Goal: Share content

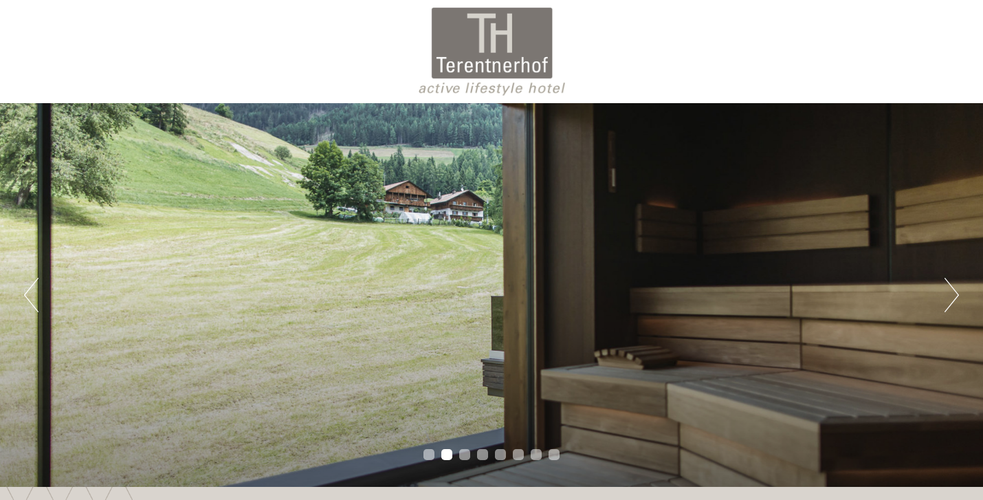
click at [964, 295] on div "Previous Next 1 2 3 4 5 6 7 8" at bounding box center [491, 295] width 983 height 384
click at [956, 296] on button "Next" at bounding box center [952, 295] width 14 height 34
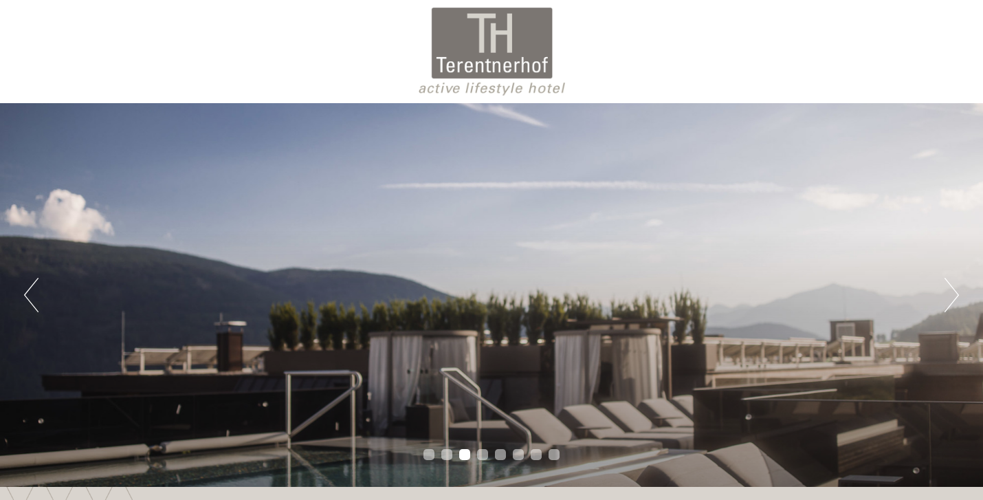
click at [956, 296] on button "Next" at bounding box center [952, 295] width 14 height 34
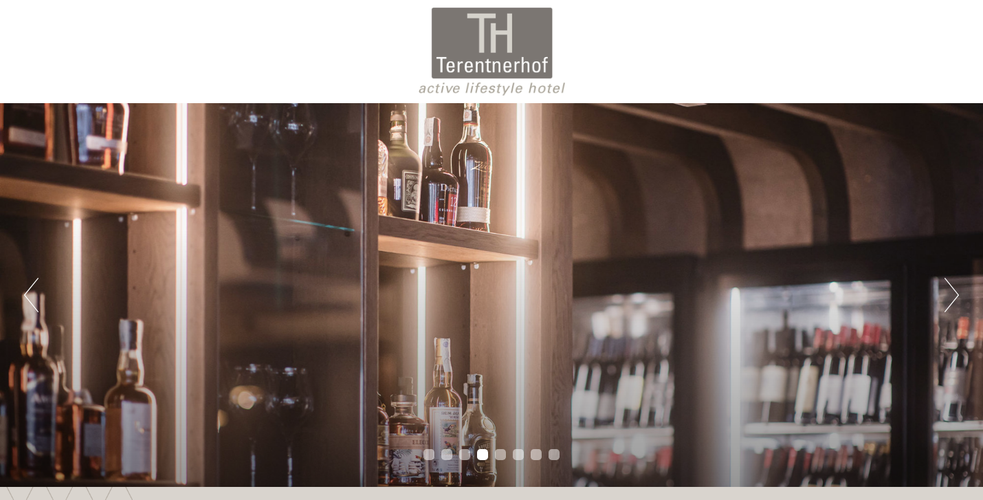
click at [956, 296] on button "Next" at bounding box center [952, 295] width 14 height 34
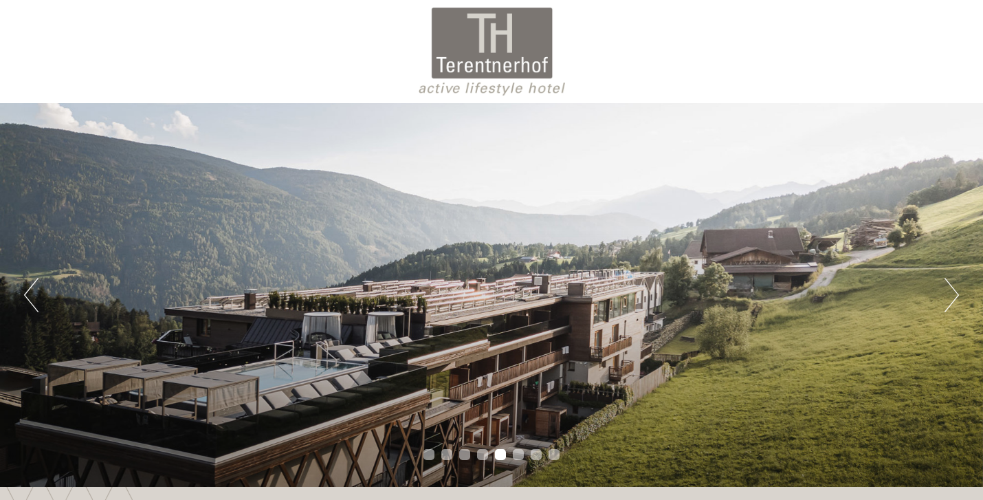
click at [956, 296] on button "Next" at bounding box center [952, 295] width 14 height 34
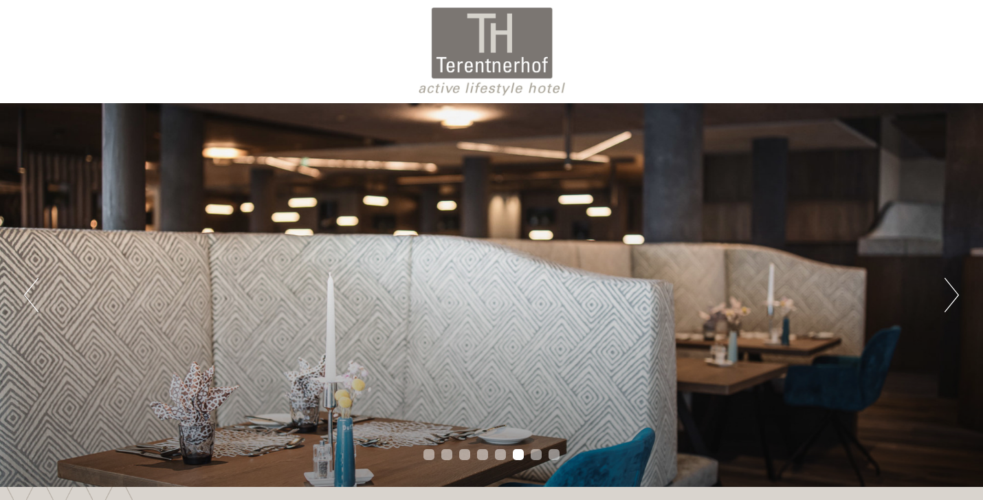
click at [956, 296] on button "Next" at bounding box center [952, 295] width 14 height 34
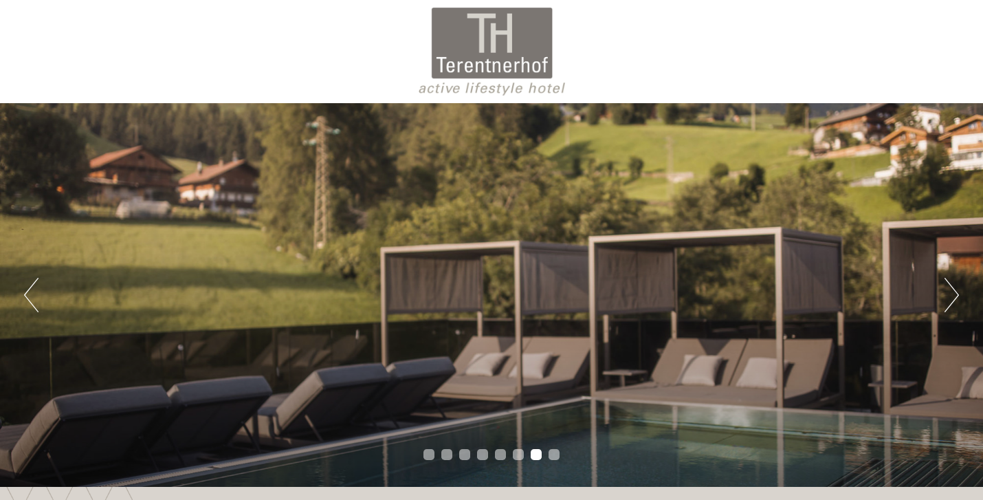
click at [955, 296] on button "Next" at bounding box center [952, 295] width 14 height 34
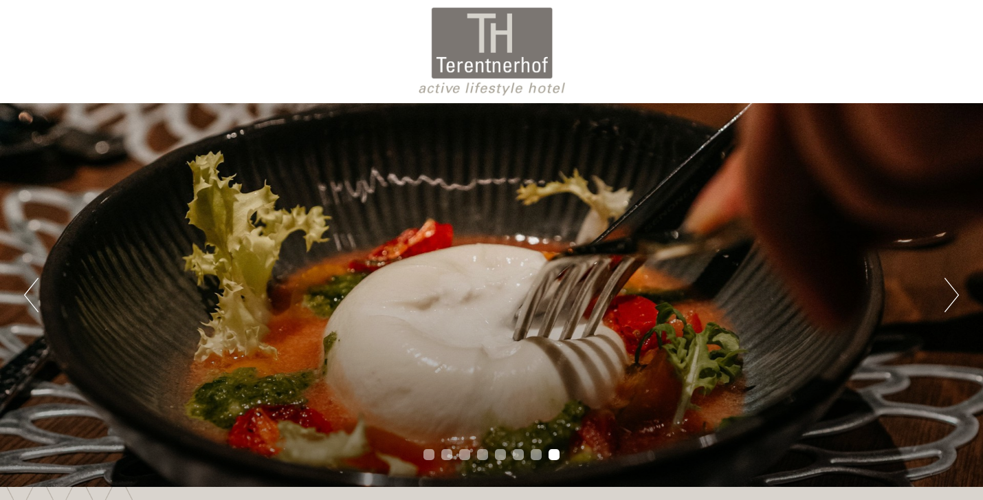
click at [955, 296] on button "Next" at bounding box center [952, 295] width 14 height 34
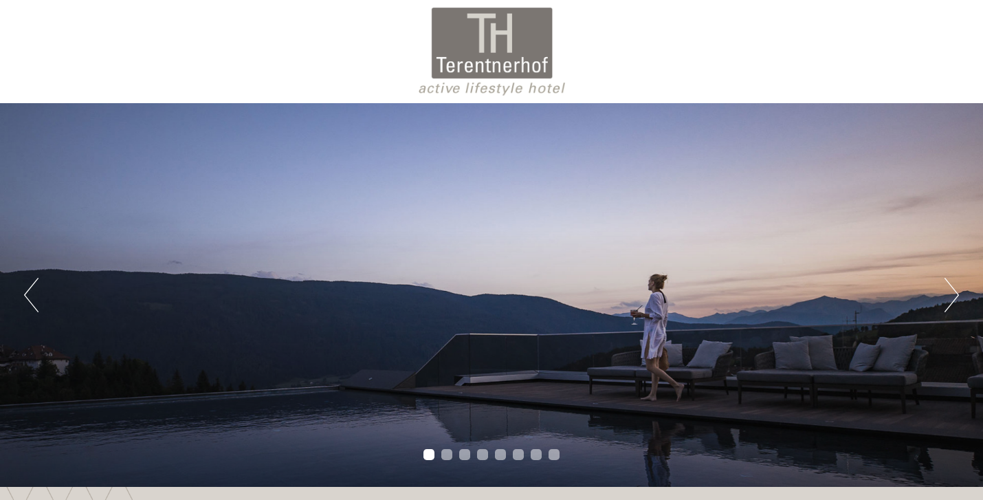
click at [955, 297] on button "Next" at bounding box center [952, 295] width 14 height 34
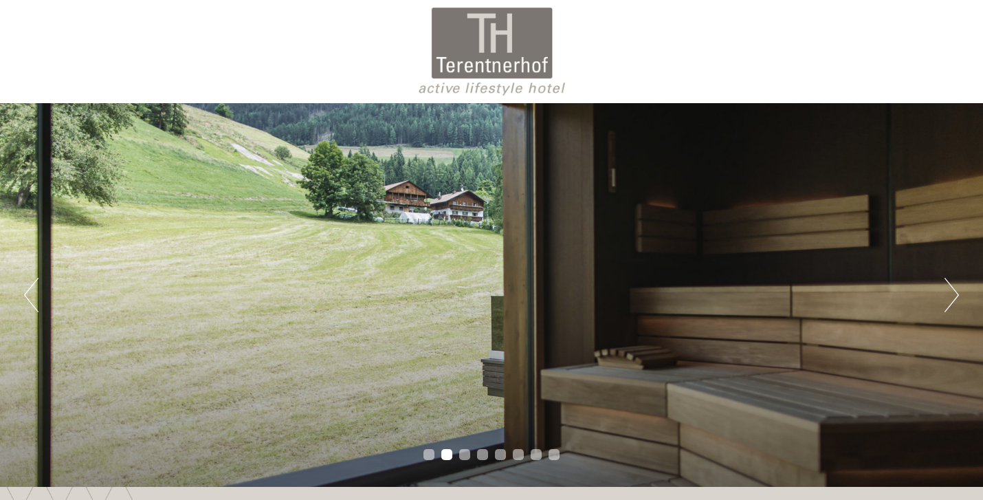
click at [955, 297] on button "Next" at bounding box center [952, 295] width 14 height 34
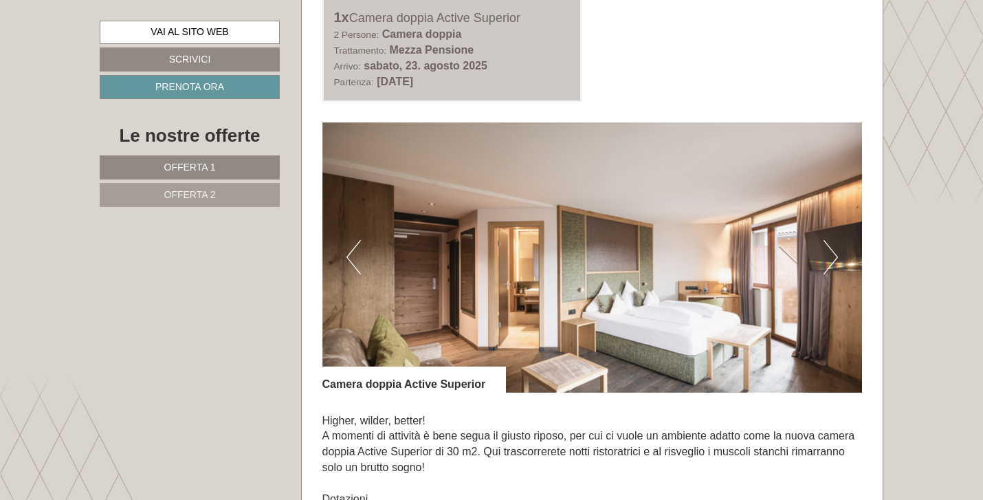
scroll to position [818, 0]
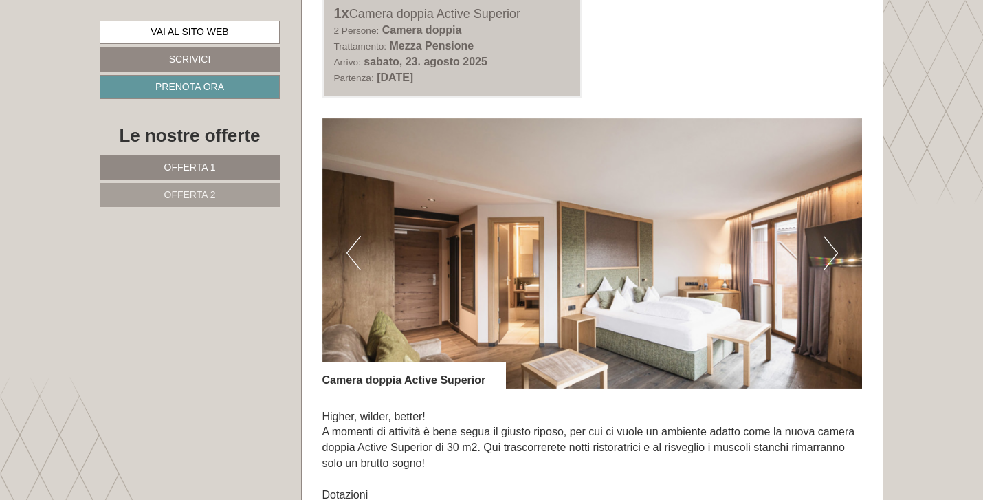
click at [829, 255] on button "Next" at bounding box center [831, 253] width 14 height 34
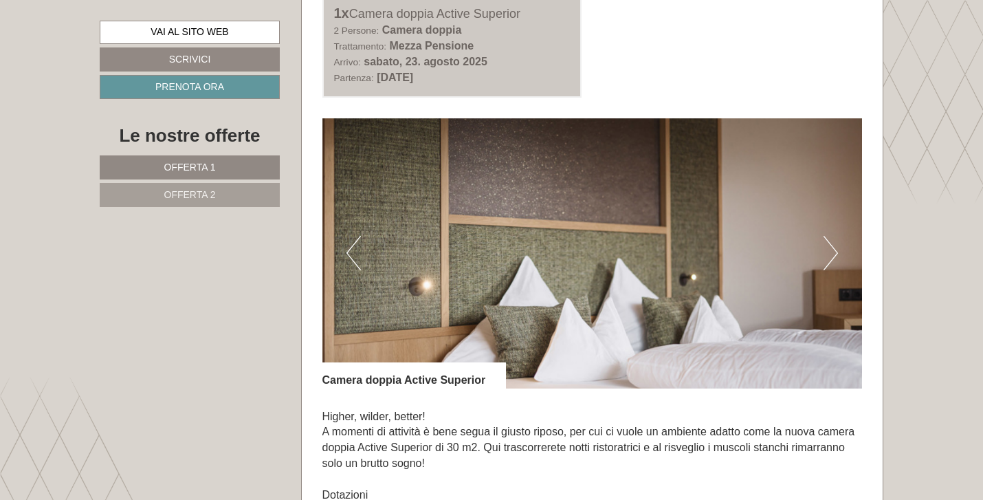
click at [829, 255] on button "Next" at bounding box center [831, 253] width 14 height 34
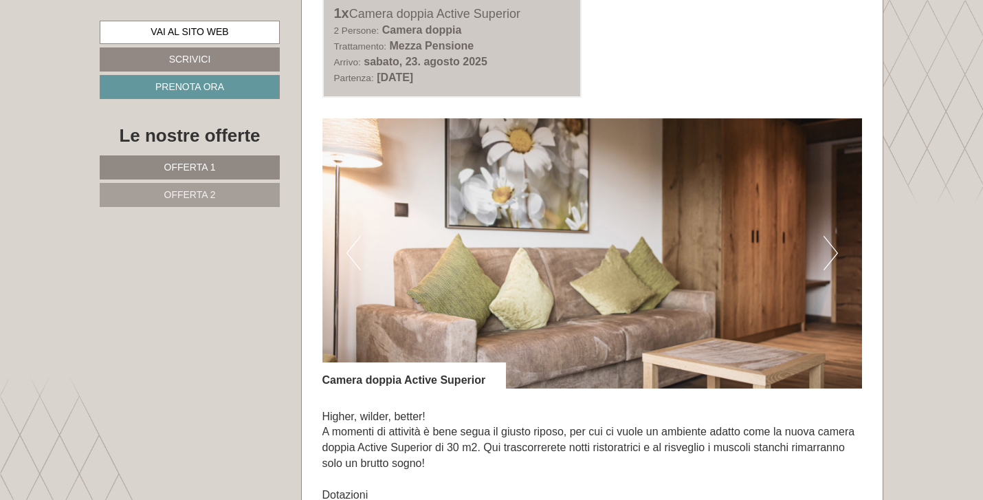
click at [829, 255] on button "Next" at bounding box center [831, 253] width 14 height 34
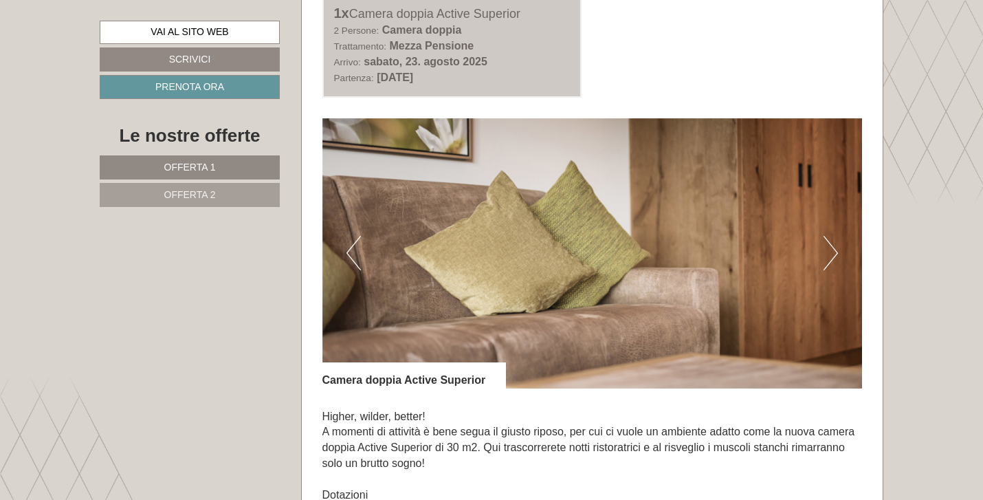
click at [829, 255] on button "Next" at bounding box center [831, 253] width 14 height 34
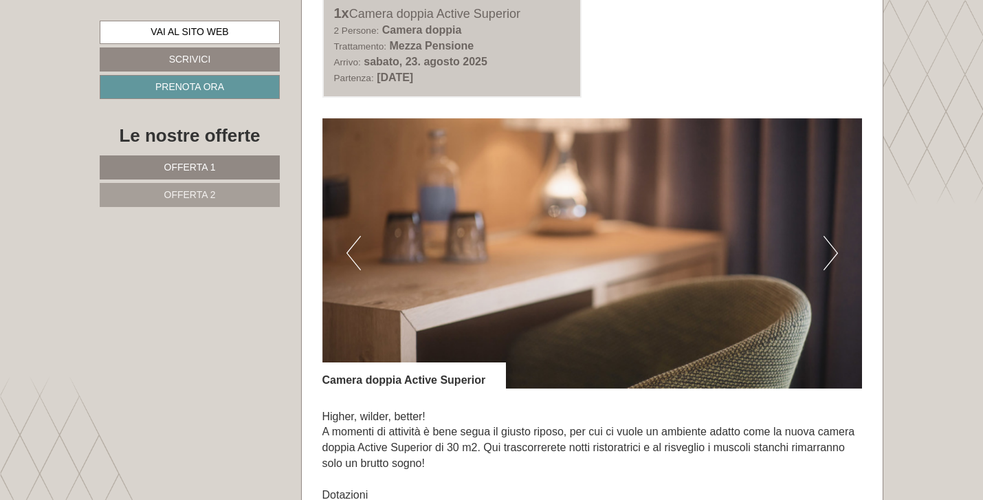
click at [829, 255] on button "Next" at bounding box center [831, 253] width 14 height 34
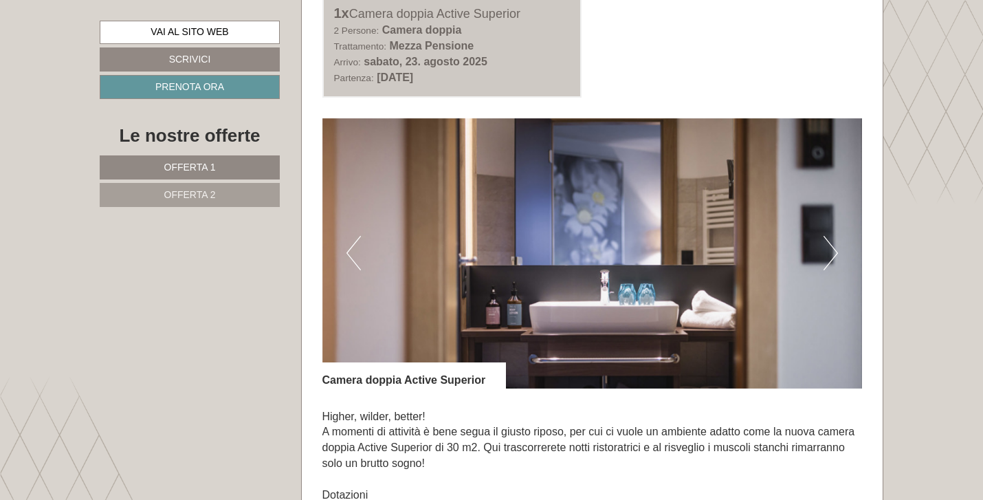
click at [829, 255] on button "Next" at bounding box center [831, 253] width 14 height 34
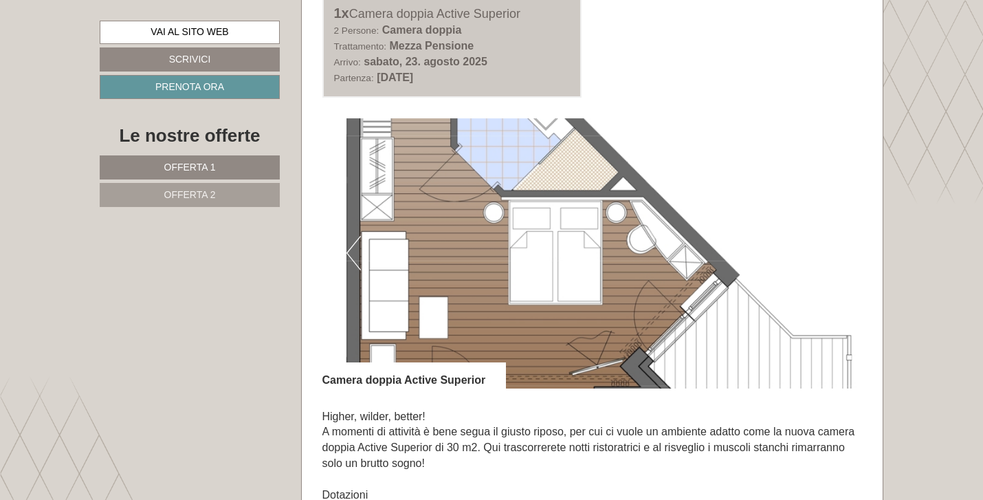
click at [829, 255] on button "Next" at bounding box center [831, 253] width 14 height 34
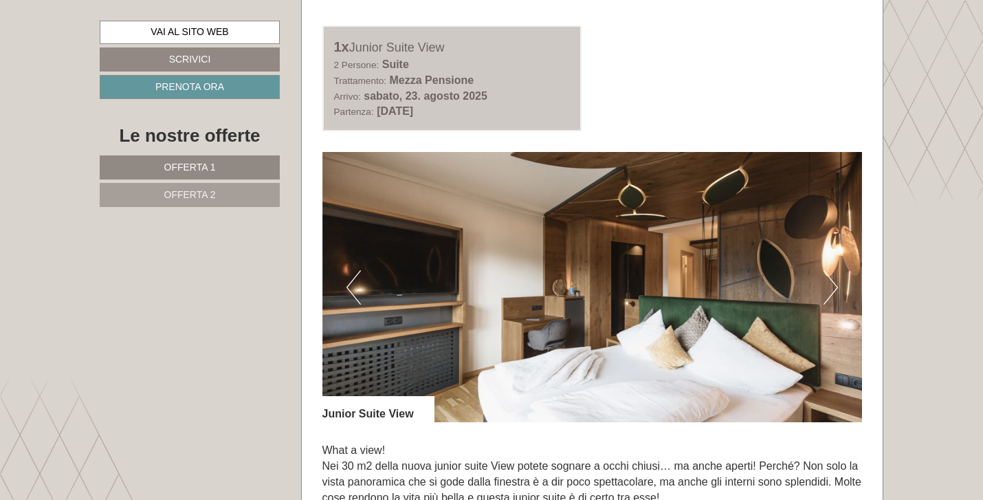
scroll to position [1802, 0]
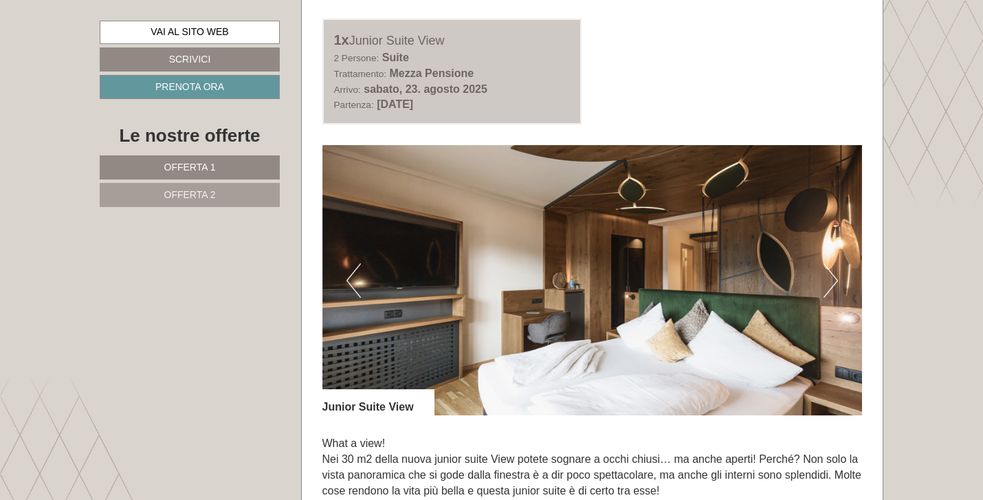
click at [831, 281] on button "Next" at bounding box center [831, 280] width 14 height 34
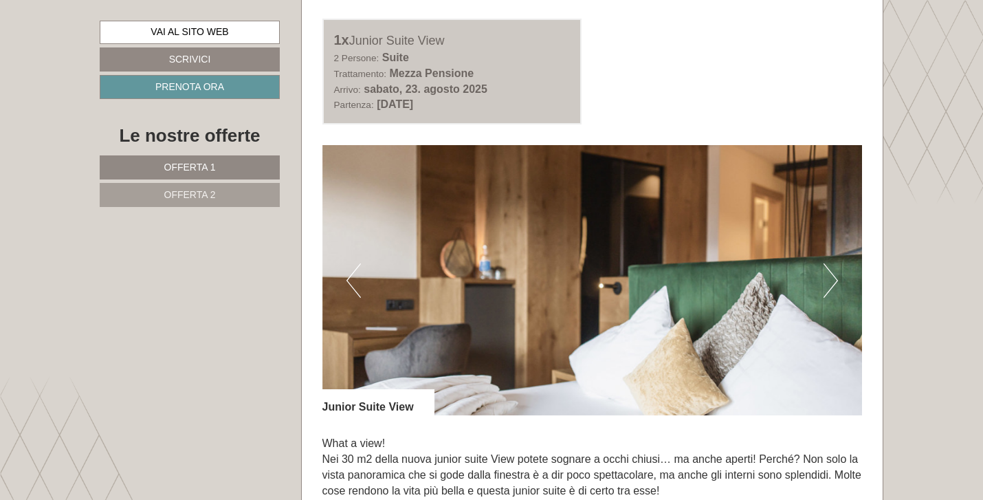
click at [831, 281] on button "Next" at bounding box center [831, 280] width 14 height 34
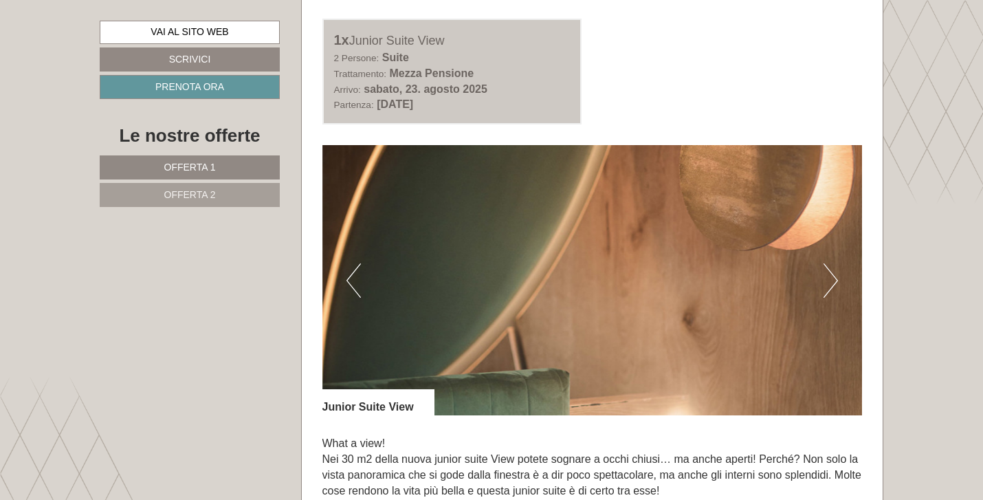
click at [831, 281] on button "Next" at bounding box center [831, 280] width 14 height 34
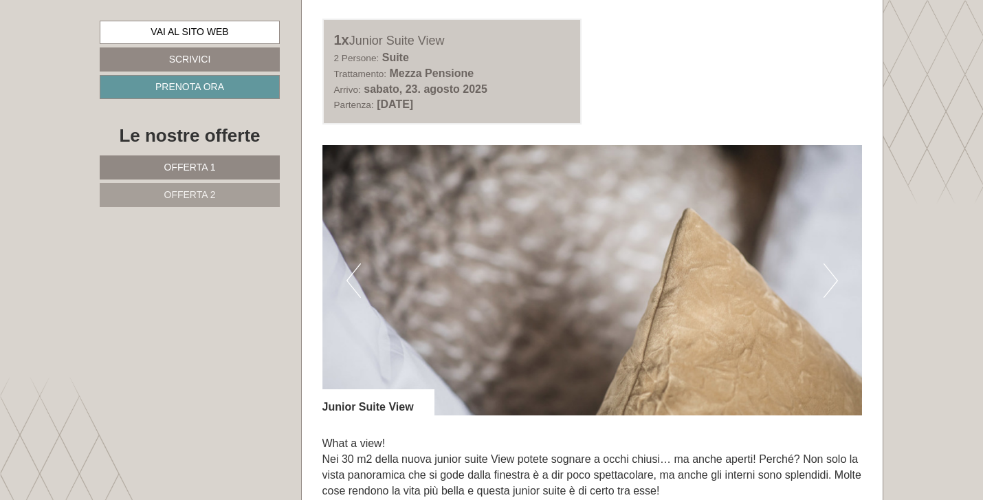
click at [831, 281] on button "Next" at bounding box center [831, 280] width 14 height 34
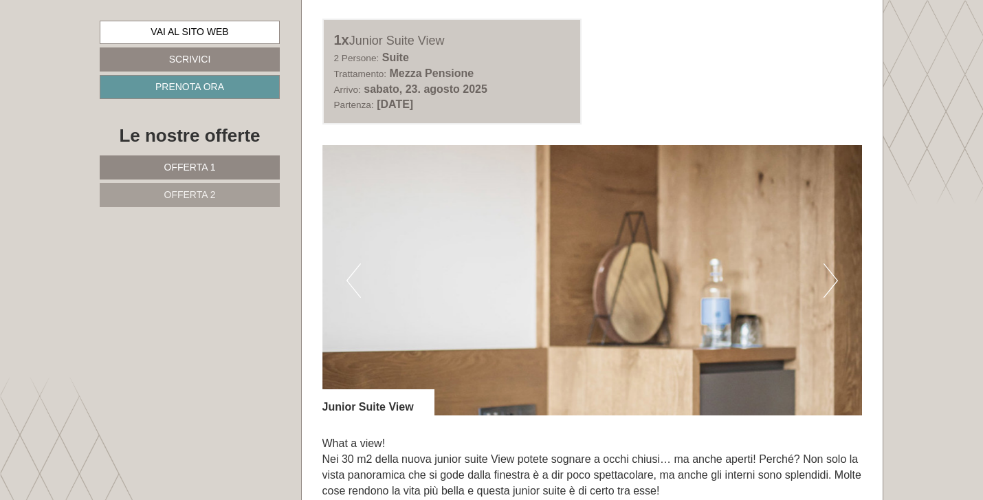
click at [831, 281] on button "Next" at bounding box center [831, 280] width 14 height 34
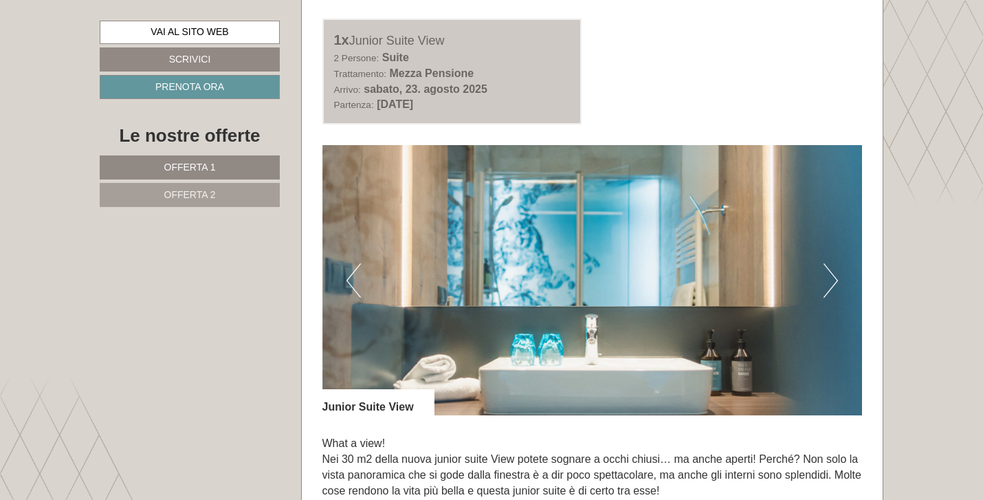
click at [831, 281] on button "Next" at bounding box center [831, 280] width 14 height 34
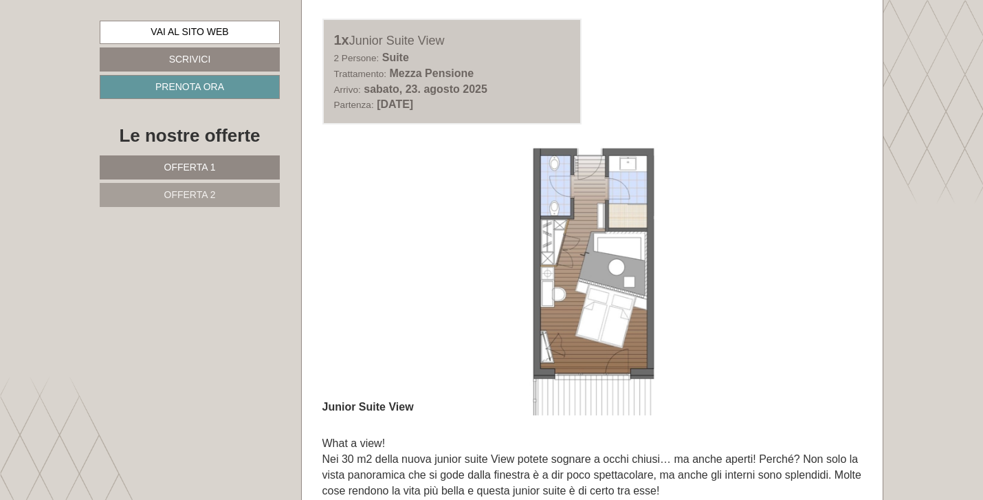
click at [831, 281] on button "Next" at bounding box center [831, 280] width 14 height 34
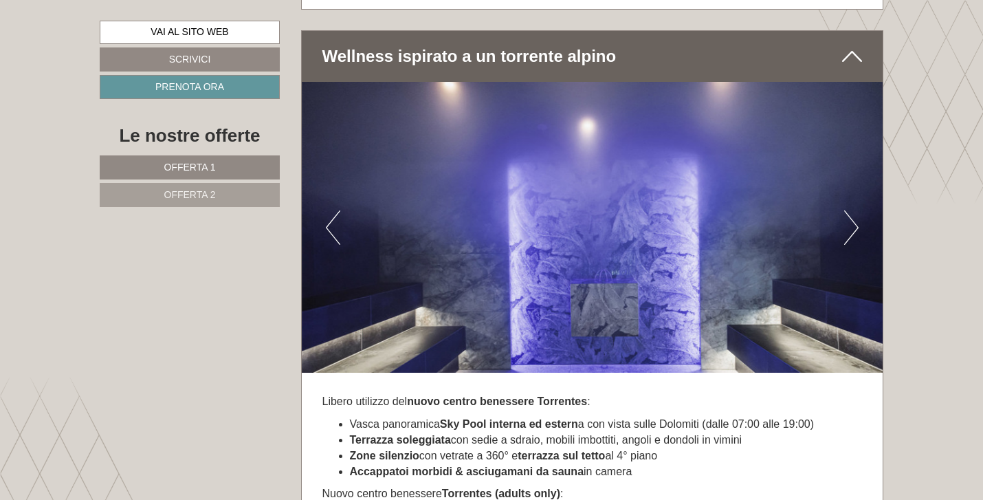
scroll to position [3611, 0]
click at [855, 225] on button "Next" at bounding box center [851, 227] width 14 height 34
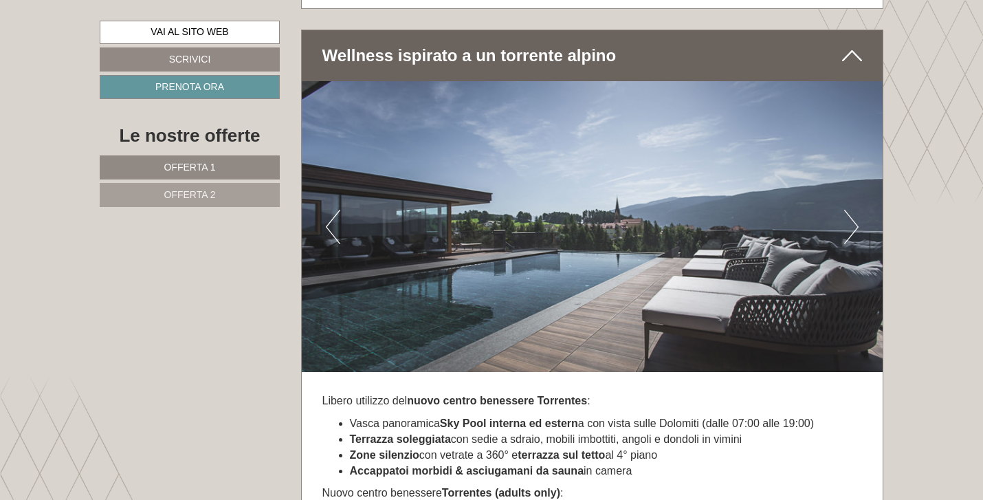
click at [855, 225] on button "Next" at bounding box center [851, 227] width 14 height 34
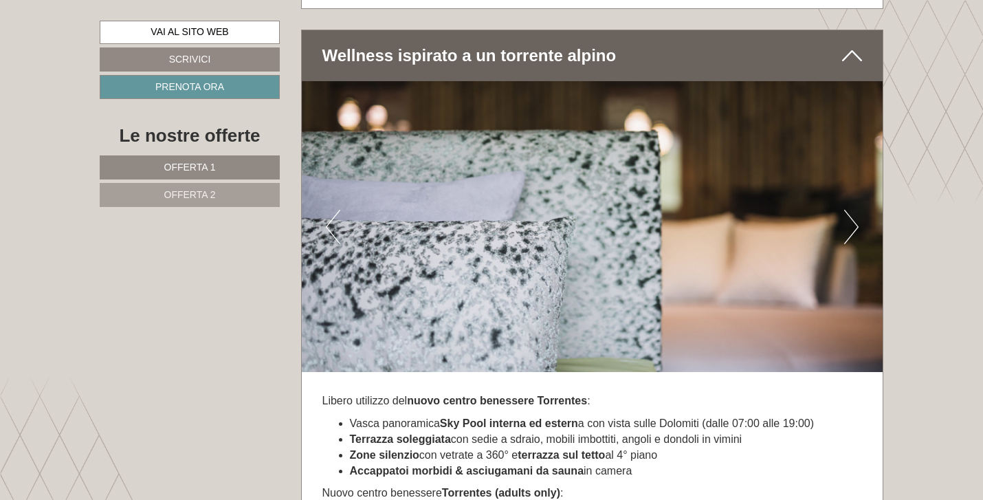
click at [855, 225] on button "Next" at bounding box center [851, 227] width 14 height 34
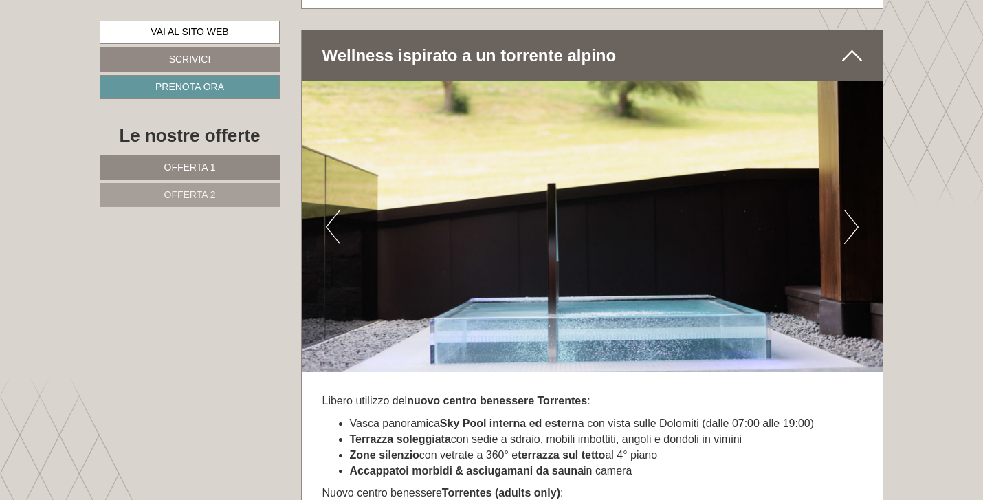
click at [855, 225] on button "Next" at bounding box center [851, 227] width 14 height 34
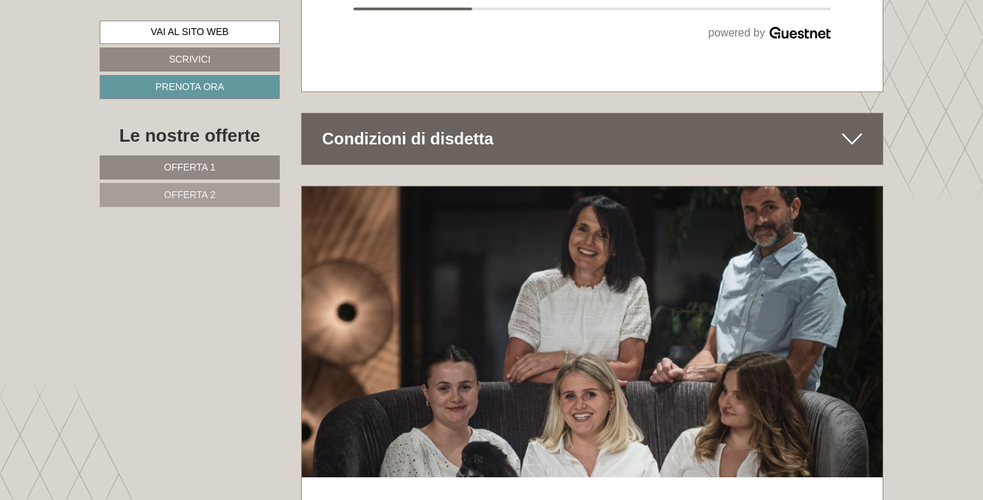
scroll to position [7496, 0]
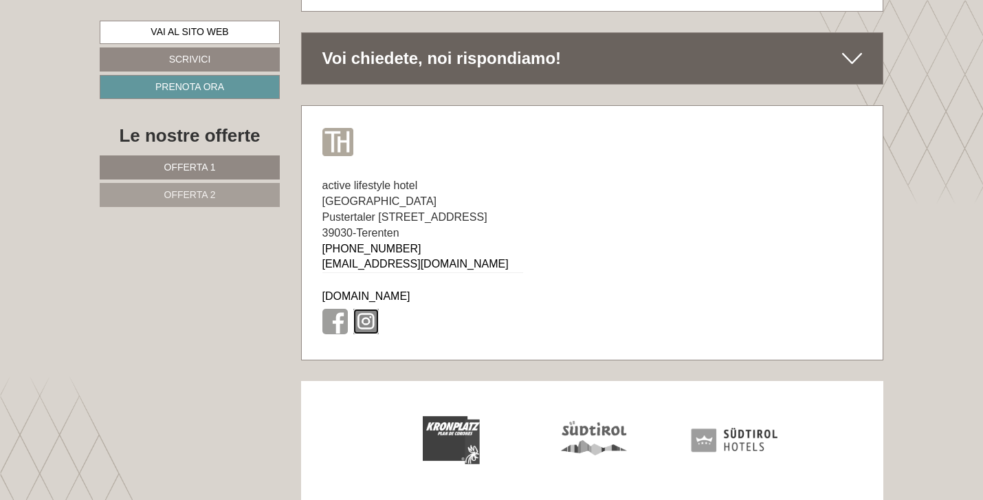
click at [363, 309] on link at bounding box center [365, 321] width 25 height 25
